Goal: Manage account settings

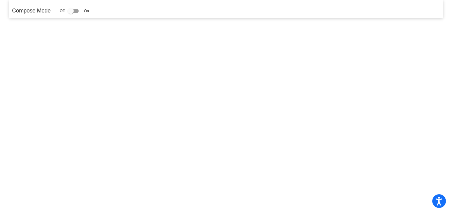
click at [32, 11] on p "Compose Mode" at bounding box center [31, 11] width 39 height 8
click at [132, 13] on div "Compose Mode Off On" at bounding box center [226, 11] width 428 height 8
click at [78, 11] on div at bounding box center [73, 11] width 11 height 4
click at [71, 13] on input "checkbox" at bounding box center [70, 13] width 0 height 0
checkbox input "true"
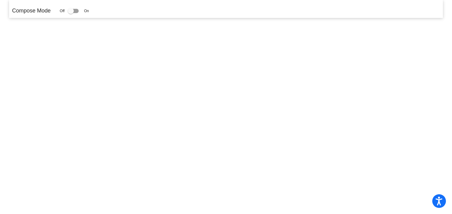
click at [84, 33] on mat-sidenav-content "Compose Mode Off On" at bounding box center [226, 107] width 452 height 214
click at [436, 199] on icon "Open accessiBe: accessibility options, statement and help" at bounding box center [438, 202] width 7 height 8
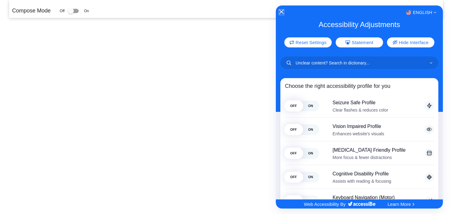
click at [281, 12] on icon "Close Accessibility Interface" at bounding box center [281, 12] width 4 height 4
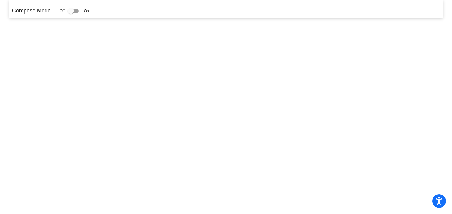
click at [231, 67] on mat-sidenav-content "Compose Mode Off On" at bounding box center [226, 107] width 452 height 214
click at [206, 98] on mat-sidenav-content "Compose Mode Off On" at bounding box center [226, 107] width 452 height 214
click at [79, 10] on div at bounding box center [73, 11] width 11 height 4
click at [71, 13] on input "checkbox" at bounding box center [70, 13] width 0 height 0
click at [77, 11] on div at bounding box center [73, 11] width 11 height 4
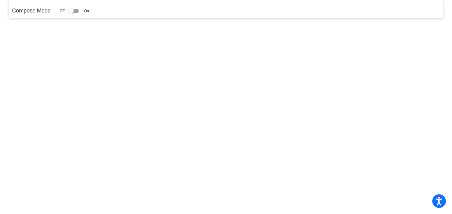
click at [71, 13] on input "checkbox" at bounding box center [70, 13] width 0 height 0
drag, startPoint x: 73, startPoint y: 10, endPoint x: 80, endPoint y: 10, distance: 7.3
click at [79, 10] on div at bounding box center [73, 11] width 11 height 4
click at [71, 13] on input "checkbox" at bounding box center [70, 13] width 0 height 0
checkbox input "true"
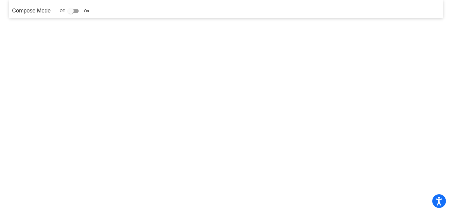
click at [121, 122] on mat-sidenav-content "Compose Mode Off On" at bounding box center [226, 107] width 452 height 214
click at [226, 13] on div "Compose Mode Off On" at bounding box center [226, 11] width 428 height 8
drag, startPoint x: 409, startPoint y: 8, endPoint x: 406, endPoint y: 8, distance: 3.1
click at [409, 8] on div "Compose Mode Off On" at bounding box center [226, 11] width 428 height 8
click at [293, 52] on mat-sidenav-content "Compose Mode Off On" at bounding box center [226, 107] width 452 height 214
